Goal: Complete application form

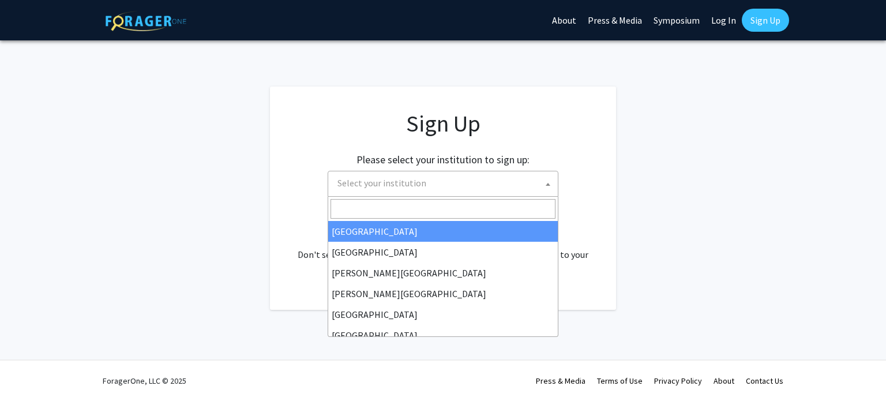
click at [518, 187] on span "Select your institution" at bounding box center [445, 183] width 225 height 24
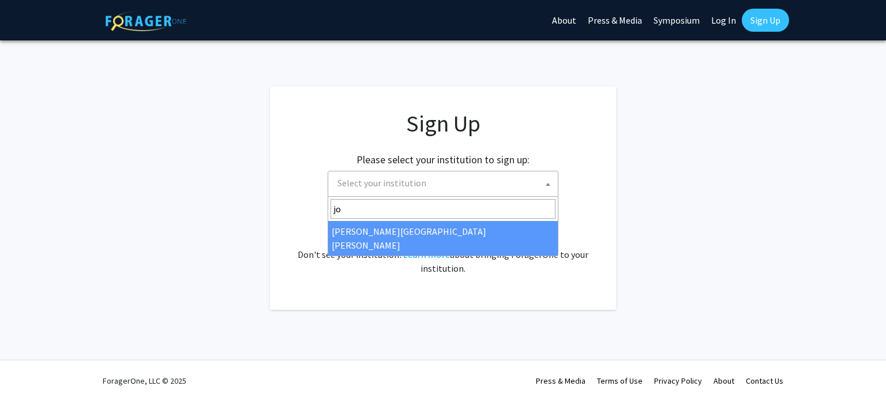
type input "jo"
select select "1"
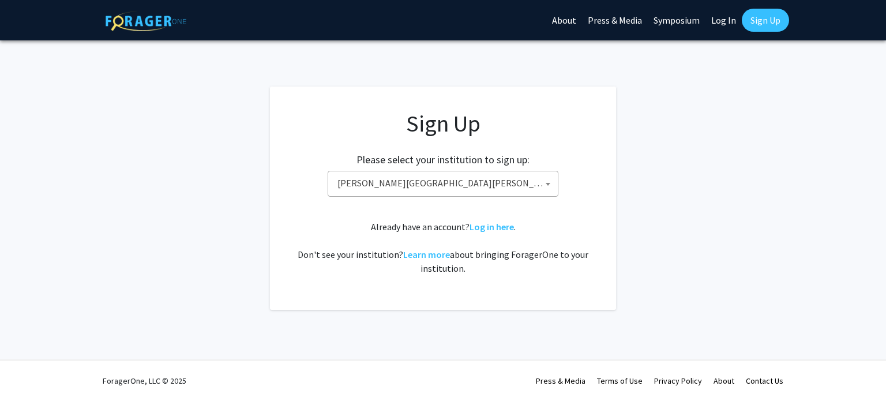
click at [533, 218] on div "Sign Up Please select your institution to sign up: [GEOGRAPHIC_DATA] [GEOGRAPHI…" at bounding box center [443, 193] width 300 height 166
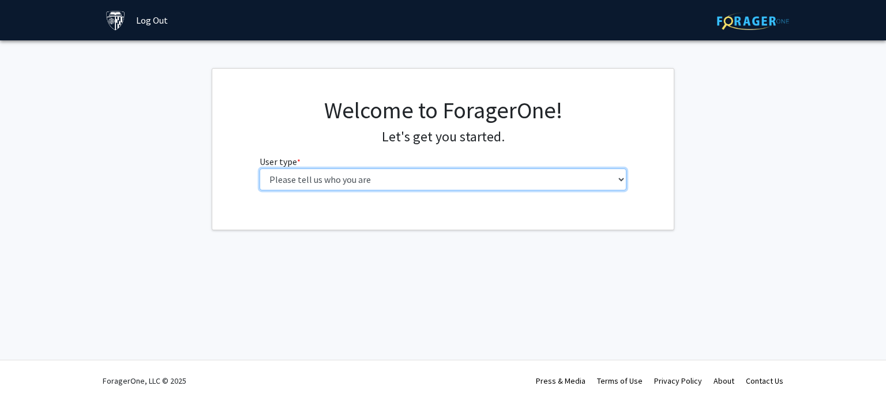
click at [566, 172] on select "Please tell us who you are Undergraduate Student Master's Student Doctoral Cand…" at bounding box center [443, 179] width 367 height 22
select select "2: masters"
click at [260, 168] on select "Please tell us who you are Undergraduate Student Master's Student Doctoral Cand…" at bounding box center [443, 179] width 367 height 22
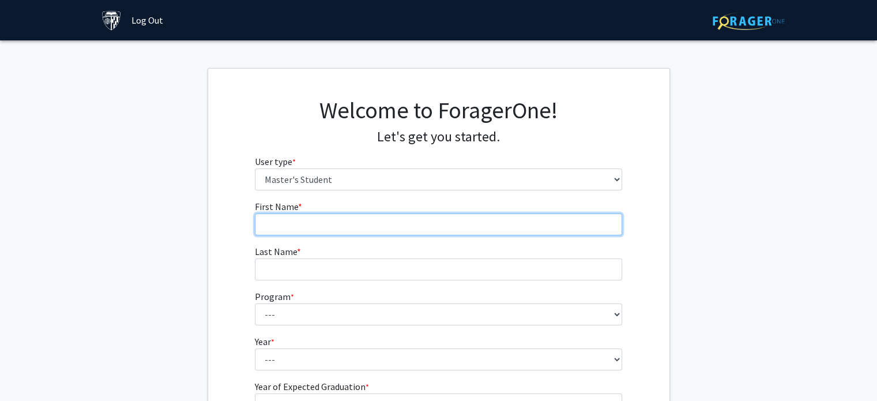
click at [528, 229] on input "First Name * required" at bounding box center [438, 224] width 367 height 22
type input "[PERSON_NAME]"
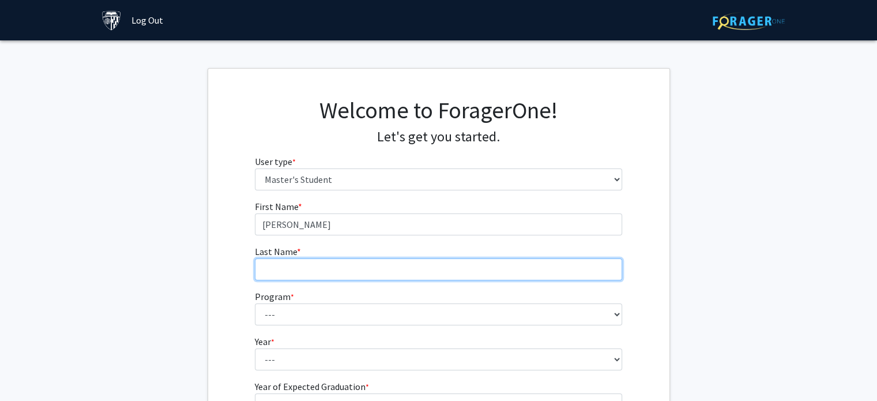
type input "Khoo"
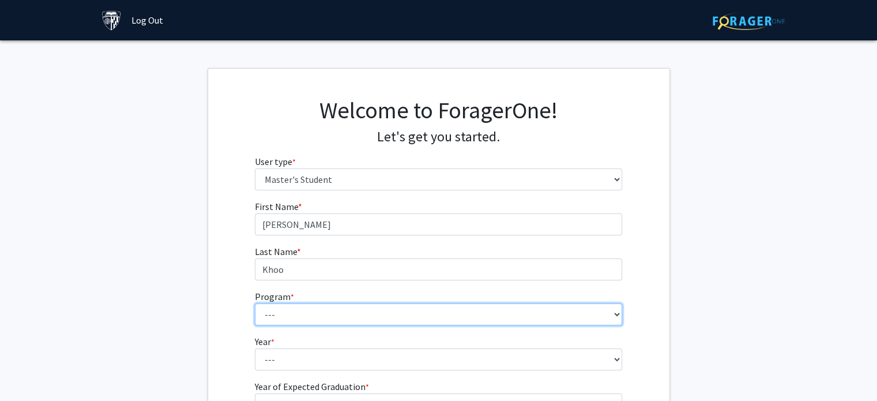
click at [355, 321] on select "--- Anatomy Education Applied and Computational Mathematics Applied Biomedical …" at bounding box center [438, 314] width 367 height 22
select select "6: 5"
click at [255, 303] on select "--- Anatomy Education Applied and Computational Mathematics Applied Biomedical …" at bounding box center [438, 314] width 367 height 22
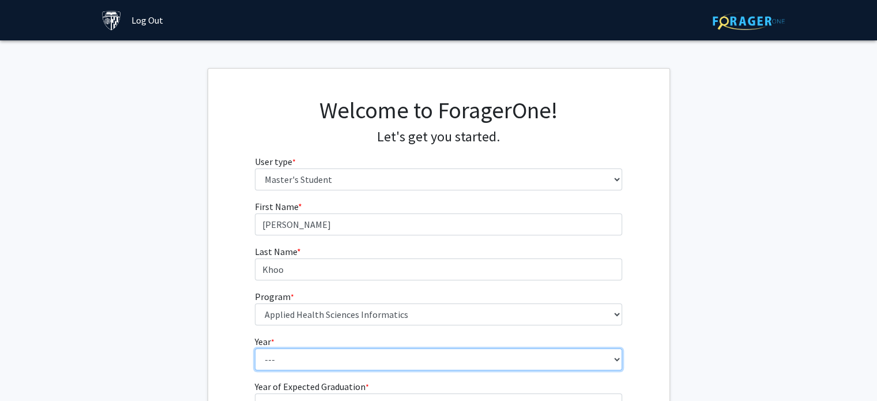
click at [315, 355] on select "--- First Year Second Year" at bounding box center [438, 359] width 367 height 22
select select "1: first_year"
click at [255, 348] on select "--- First Year Second Year" at bounding box center [438, 359] width 367 height 22
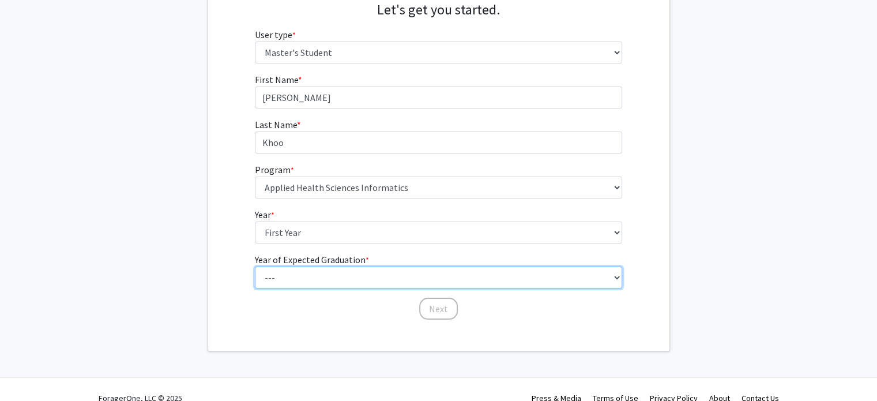
click at [339, 282] on select "--- 2025 2026 2027 2028 2029 2030 2031 2032 2033 2034" at bounding box center [438, 277] width 367 height 22
select select "4: 2028"
click at [255, 266] on select "--- 2025 2026 2027 2028 2029 2030 2031 2032 2033 2034" at bounding box center [438, 277] width 367 height 22
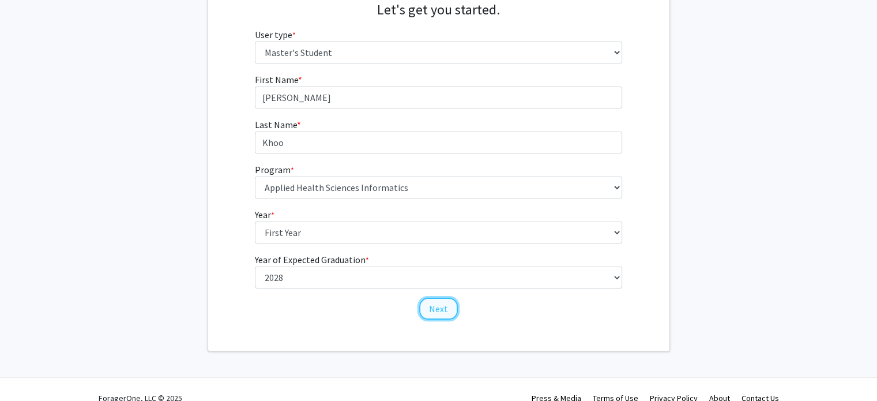
click at [427, 300] on button "Next" at bounding box center [438, 309] width 39 height 22
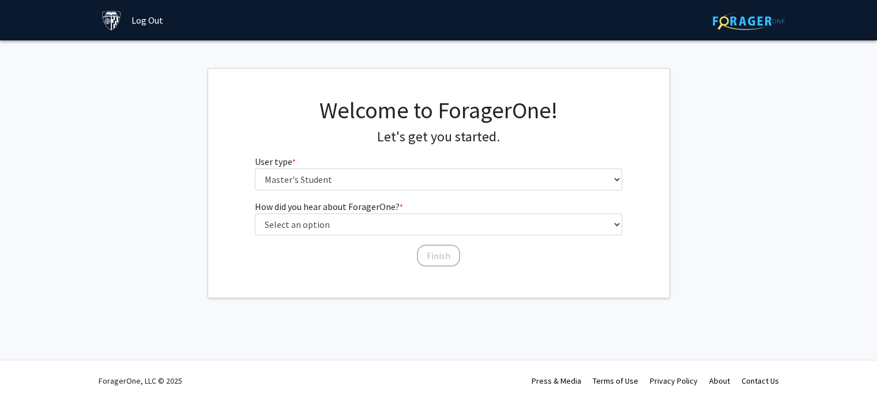
scroll to position [0, 0]
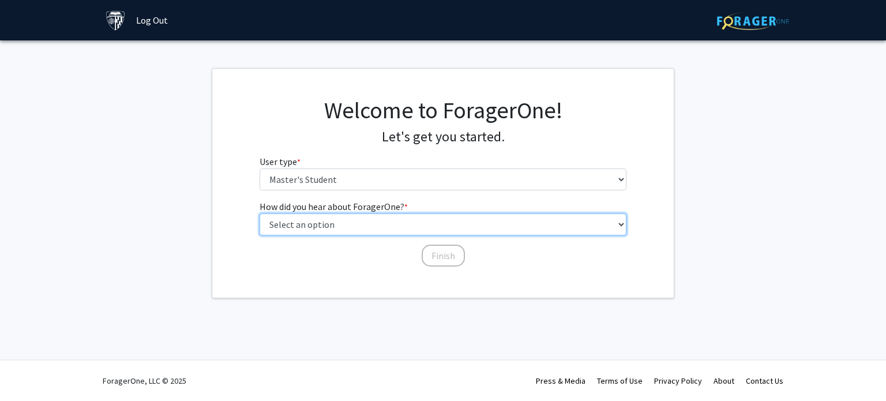
click at [438, 224] on select "Select an option Peer/student recommendation Faculty/staff recommendation Unive…" at bounding box center [443, 224] width 367 height 22
select select "3: university_website"
click at [260, 213] on select "Select an option Peer/student recommendation Faculty/staff recommendation Unive…" at bounding box center [443, 224] width 367 height 22
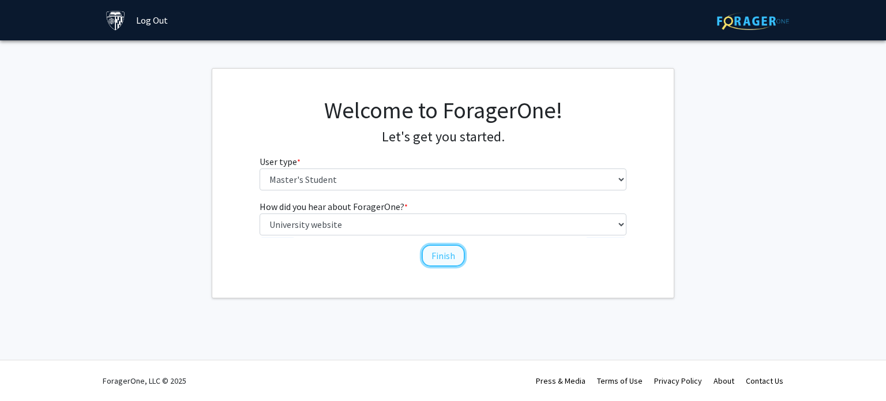
click at [441, 258] on button "Finish" at bounding box center [443, 256] width 43 height 22
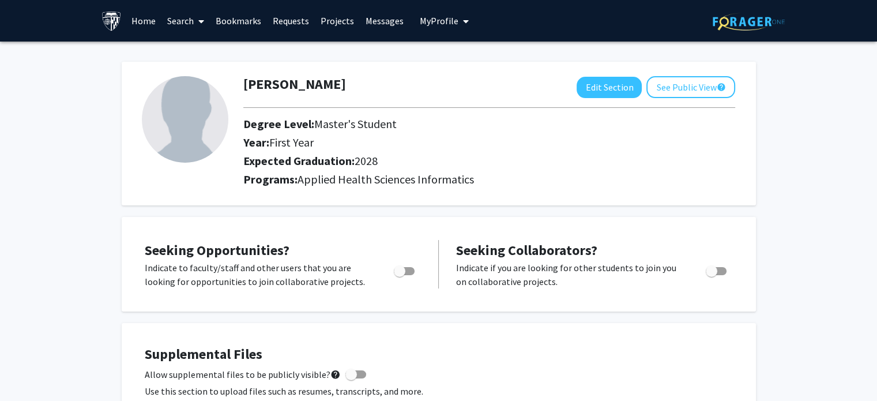
click at [138, 22] on link "Home" at bounding box center [144, 21] width 36 height 40
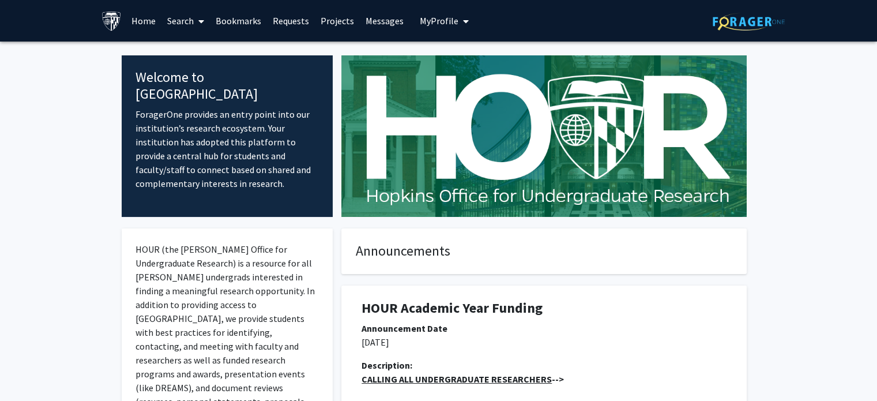
click at [196, 18] on span at bounding box center [199, 21] width 10 height 40
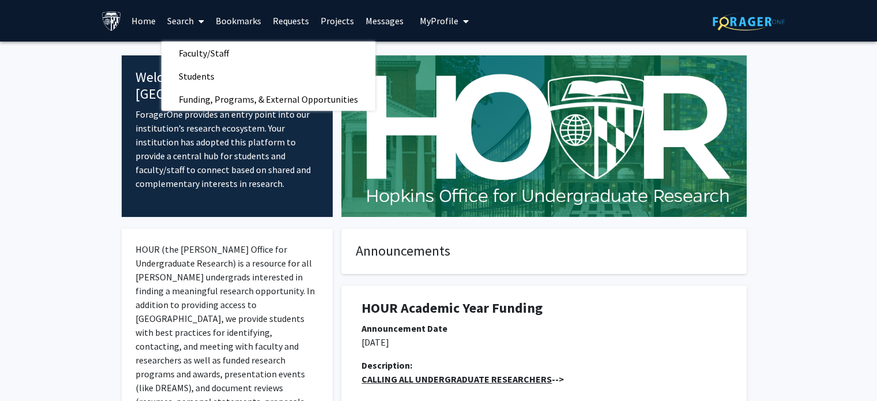
click at [238, 16] on link "Bookmarks" at bounding box center [238, 21] width 57 height 40
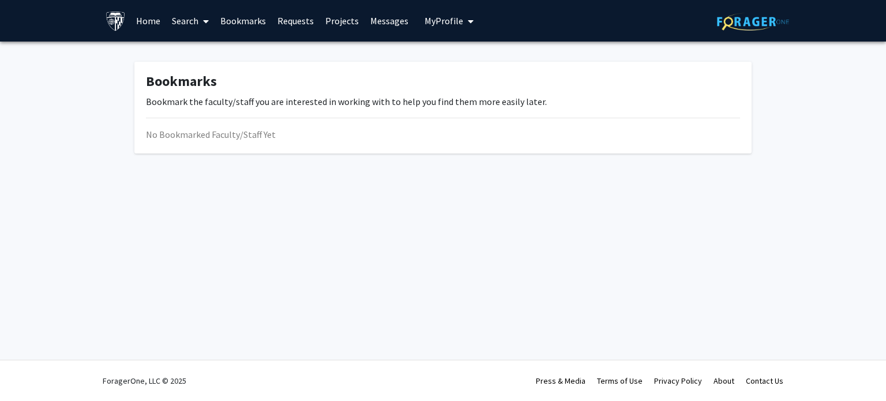
click at [315, 13] on link "Requests" at bounding box center [296, 21] width 48 height 40
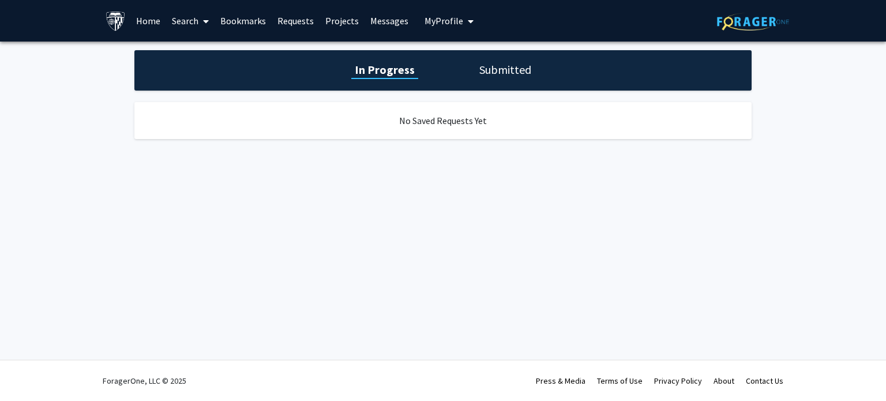
click at [344, 22] on link "Projects" at bounding box center [342, 21] width 45 height 40
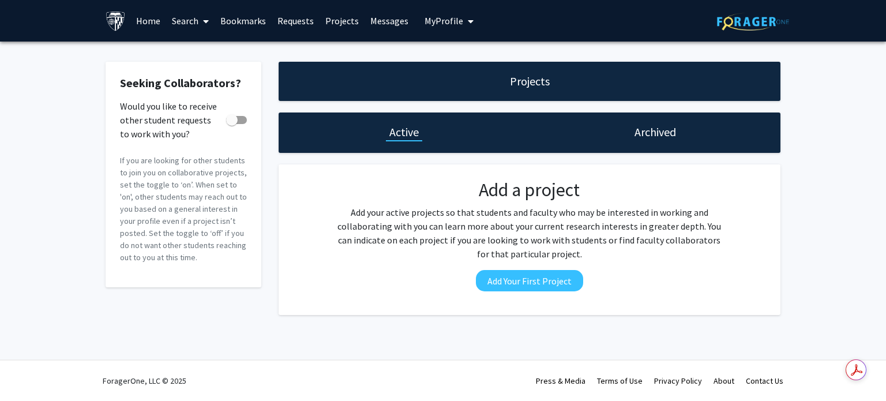
click at [391, 27] on link "Messages" at bounding box center [390, 21] width 50 height 40
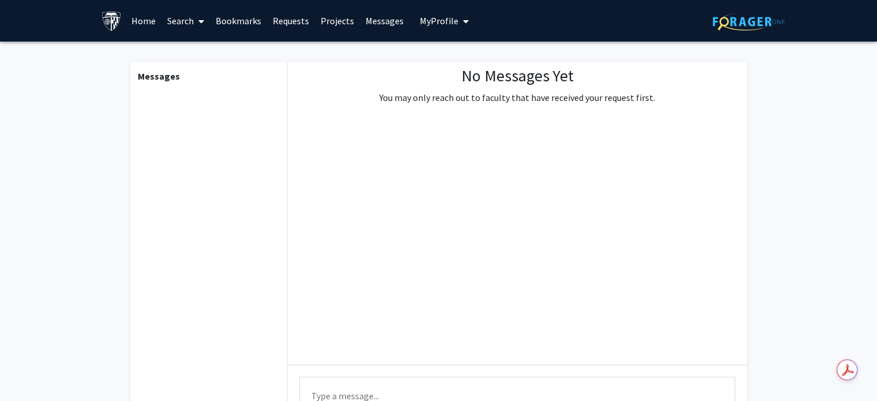
click at [444, 27] on button "My Profile" at bounding box center [444, 21] width 56 height 42
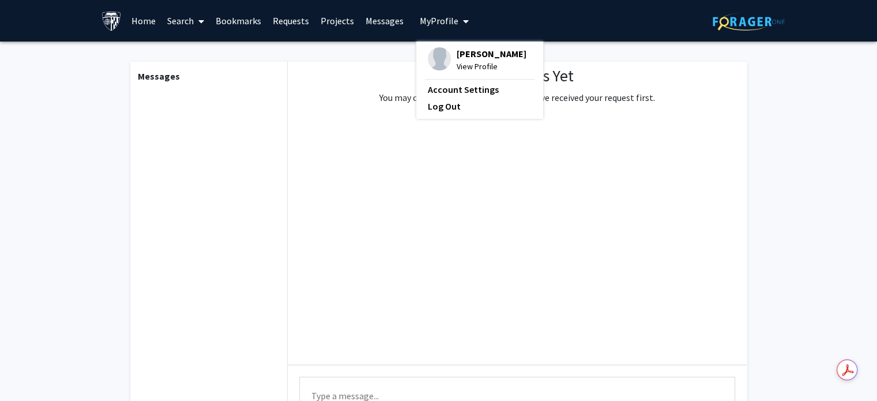
click at [542, 27] on div "Skip navigation Home Search Bookmarks Requests Projects Messages My Profile Ben…" at bounding box center [439, 21] width 692 height 42
